Goal: Task Accomplishment & Management: Use online tool/utility

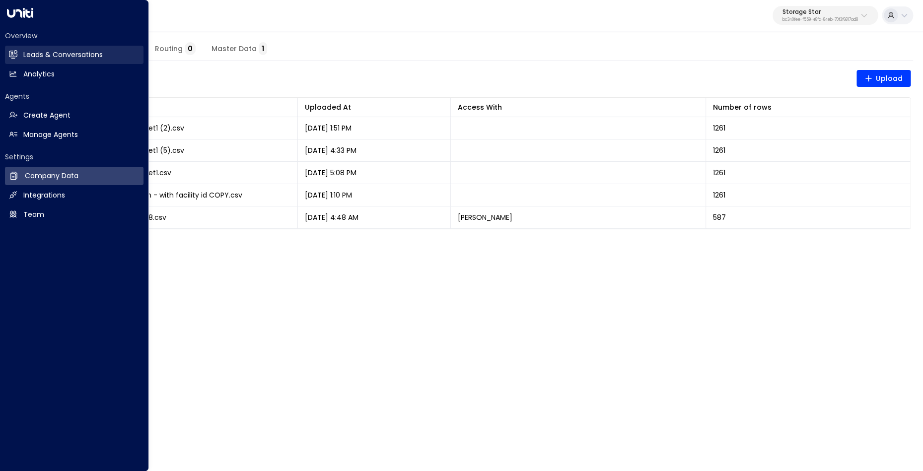
click at [19, 58] on link "Leads & Conversations Leads & Conversations" at bounding box center [74, 55] width 138 height 18
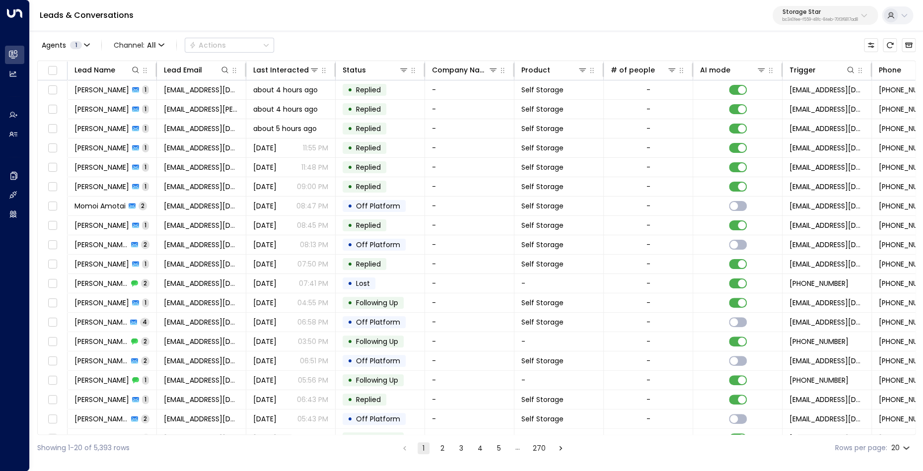
click at [813, 15] on p "Storage Star" at bounding box center [819, 12] width 75 height 6
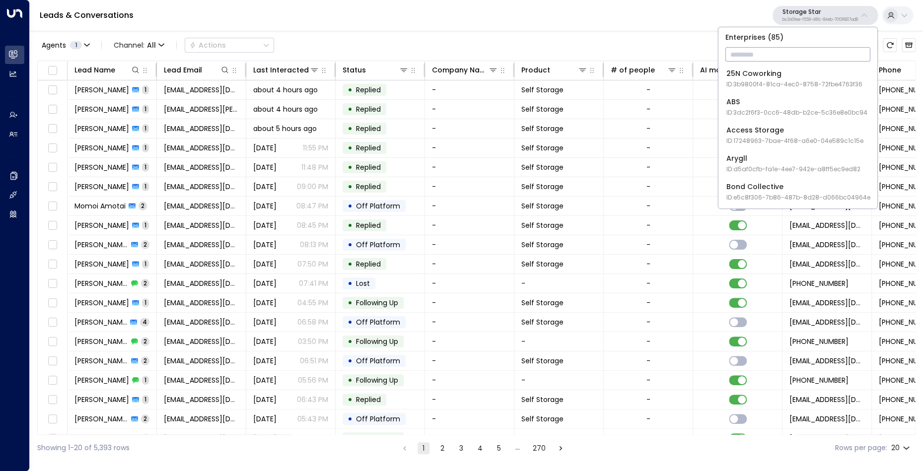
click at [750, 59] on input "text" at bounding box center [797, 54] width 145 height 18
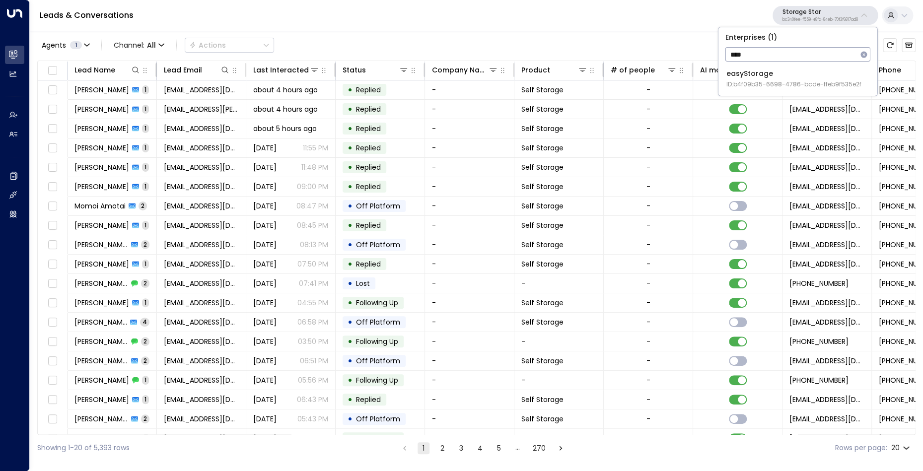
type input "****"
click at [746, 77] on div "easyStorage ID: b4f09b35-6698-4786-bcde-ffeb9f535e2f" at bounding box center [793, 78] width 135 height 20
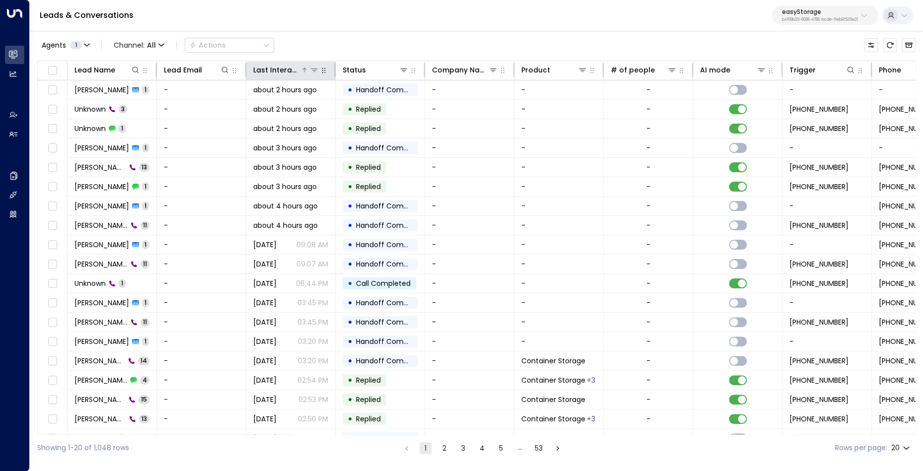
click at [313, 72] on icon at bounding box center [314, 70] width 8 height 8
click at [355, 43] on div "Agents 1 Channel: All Actions" at bounding box center [476, 45] width 878 height 21
click at [402, 73] on icon at bounding box center [404, 70] width 8 height 8
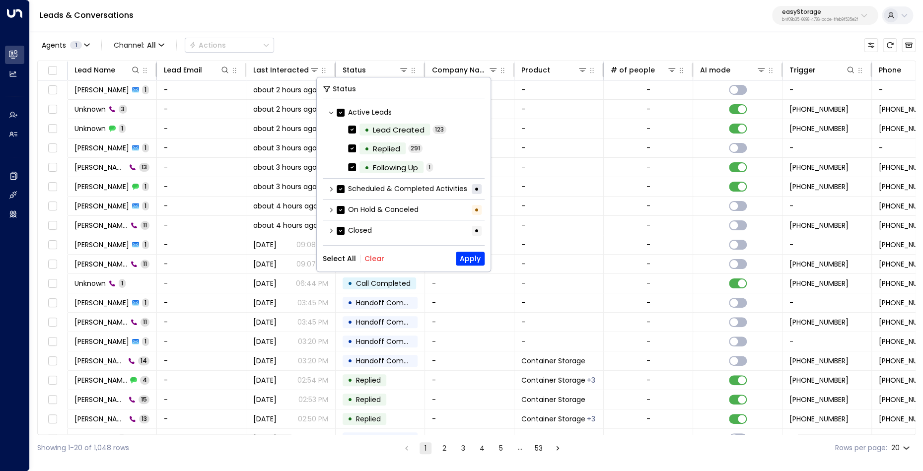
click at [373, 261] on button "Clear" at bounding box center [374, 259] width 20 height 8
click at [330, 230] on icon at bounding box center [331, 231] width 6 height 6
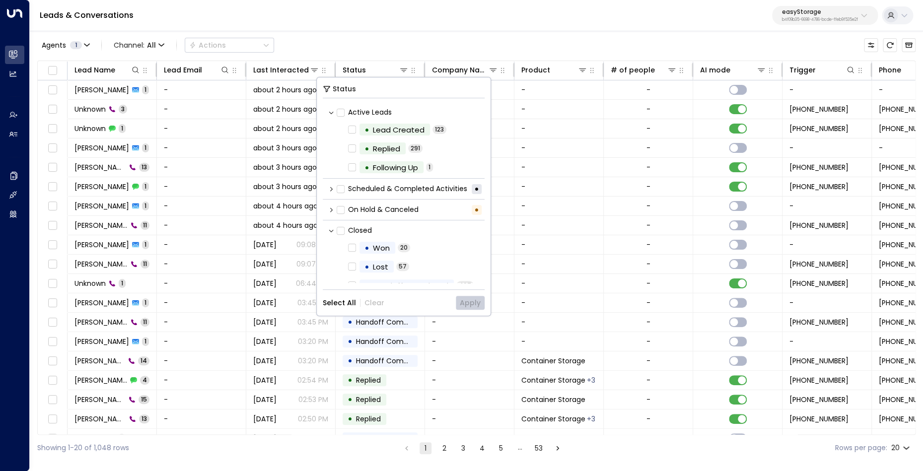
scroll to position [12, 0]
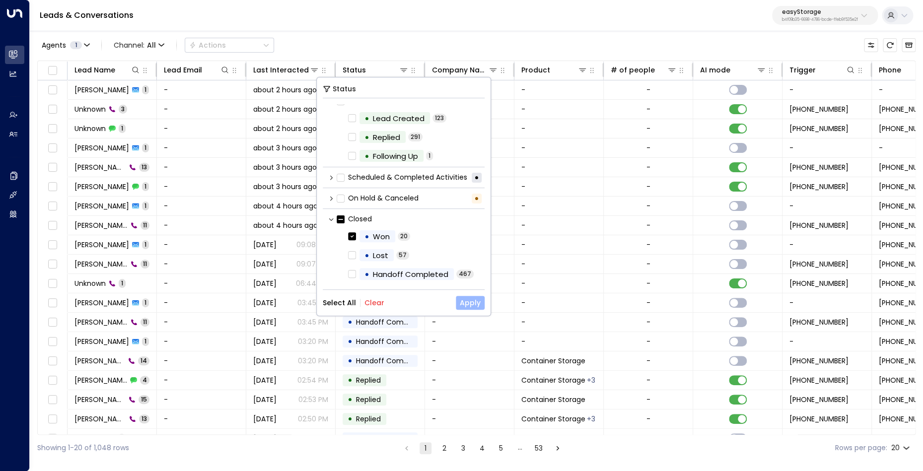
click at [471, 305] on button "Apply" at bounding box center [470, 303] width 29 height 14
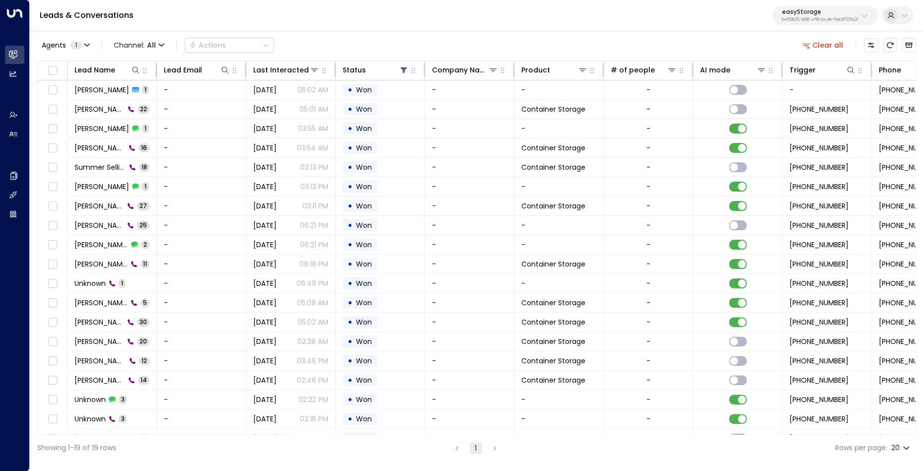
click at [458, 43] on div "Agents 1 Channel: All Actions Clear all" at bounding box center [476, 45] width 878 height 21
click at [403, 69] on icon at bounding box center [404, 71] width 6 height 6
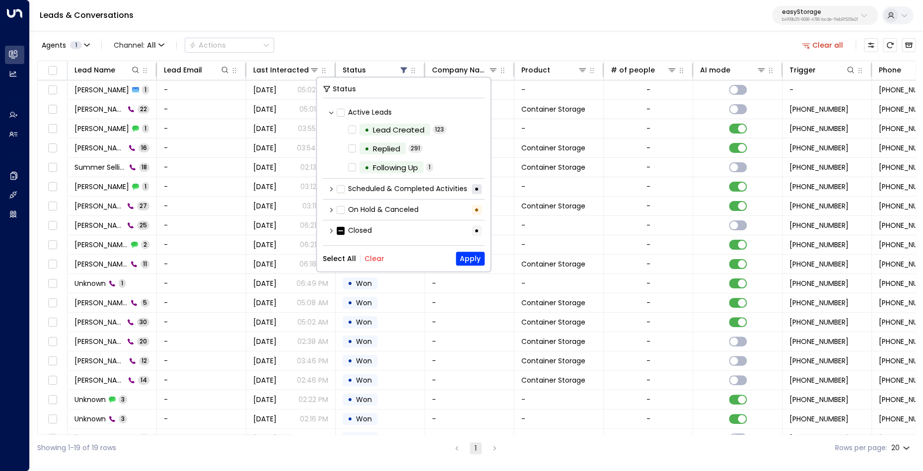
click at [330, 231] on icon at bounding box center [331, 231] width 6 height 6
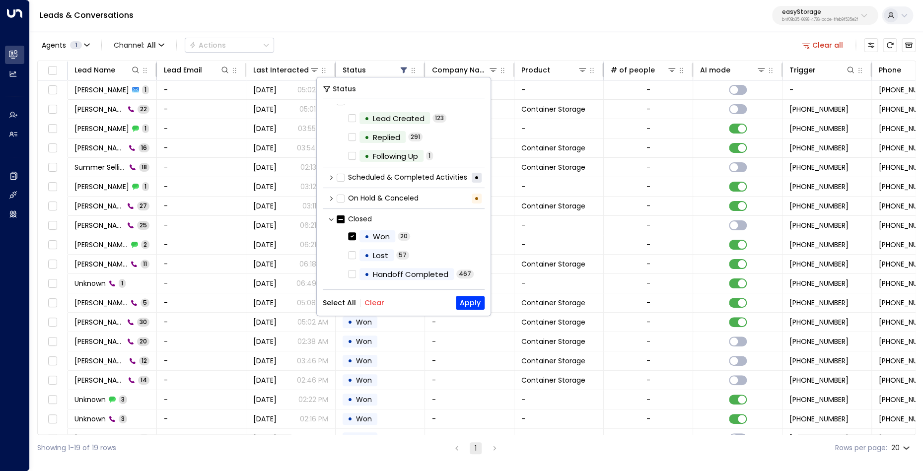
scroll to position [12, 0]
